Goal: Task Accomplishment & Management: Use online tool/utility

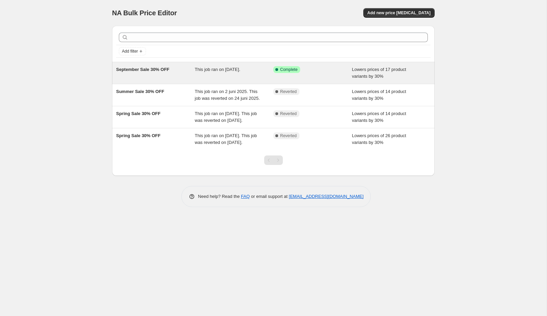
click at [153, 69] on span "September Sale 30% OFF" at bounding box center [142, 69] width 53 height 5
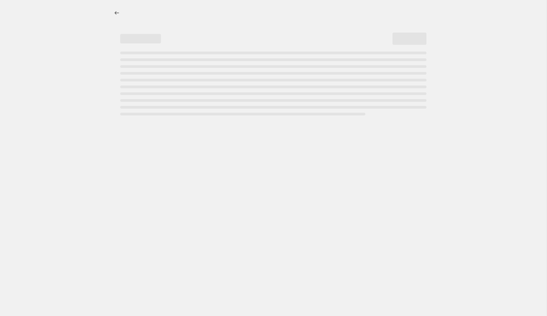
select select "percentage"
select select "not_equal"
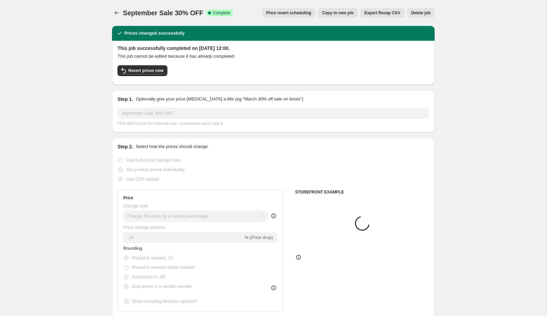
select select "collection"
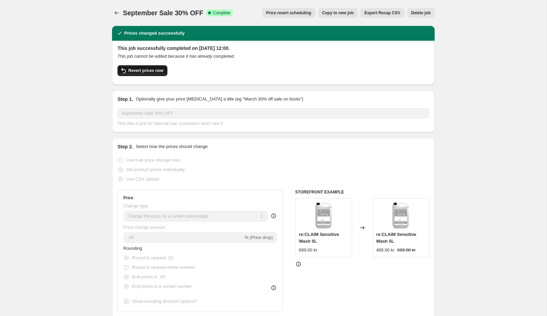
click at [147, 71] on span "Revert prices now" at bounding box center [145, 70] width 35 height 5
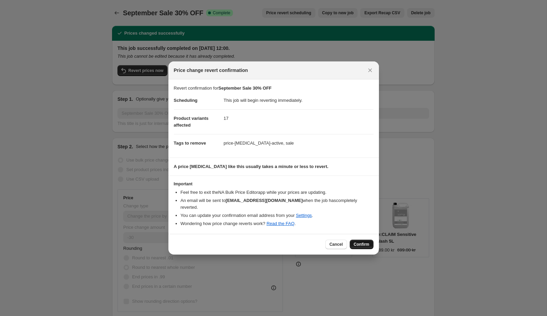
click at [358, 242] on span "Confirm" at bounding box center [362, 244] width 16 height 5
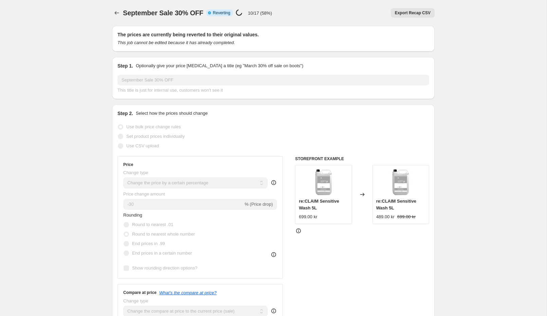
select select "percentage"
select select "collection"
select select "not_equal"
select select "collection"
select select "not_equal"
